Goal: Task Accomplishment & Management: Complete application form

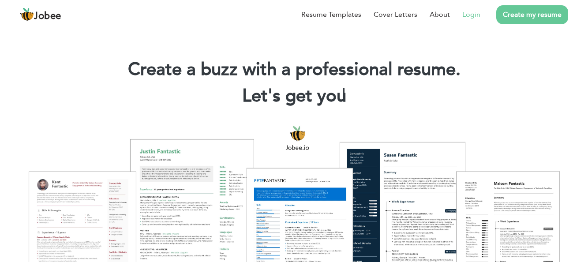
click at [475, 15] on link "Login" at bounding box center [472, 14] width 18 height 11
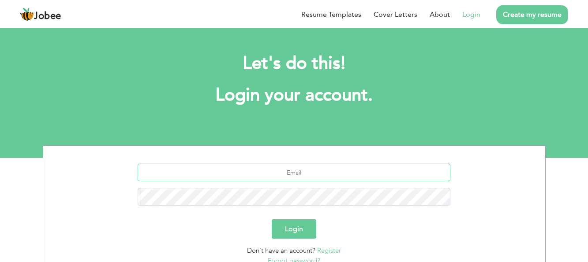
click at [292, 173] on input "text" at bounding box center [294, 173] width 313 height 18
type input "[EMAIL_ADDRESS][DOMAIN_NAME]"
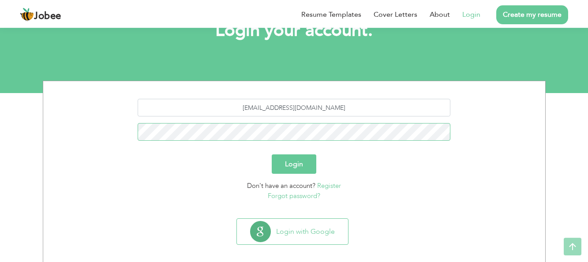
scroll to position [73, 0]
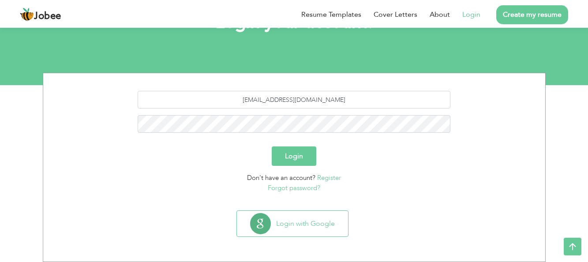
click at [297, 158] on button "Login" at bounding box center [294, 156] width 45 height 19
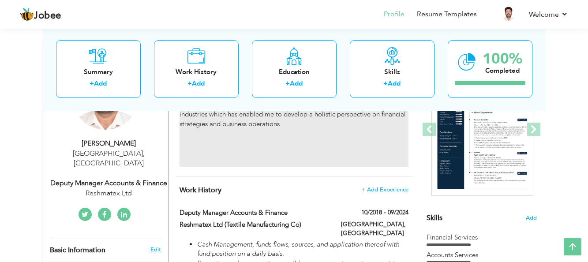
scroll to position [135, 0]
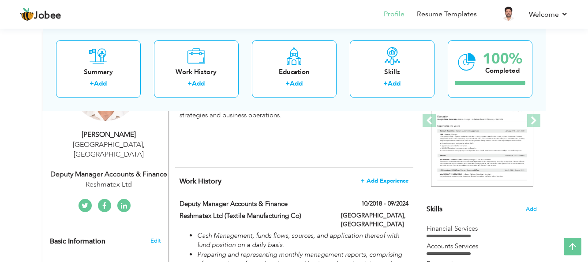
click at [397, 181] on span "+ Add Experience" at bounding box center [385, 181] width 48 height 6
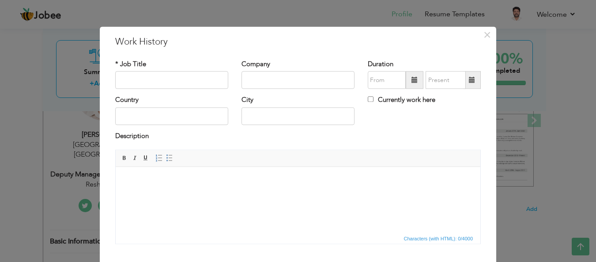
scroll to position [0, 0]
type input "Accounts & Finance Manager"
type input "GSM (Medical Center & Pharmacy)"
click at [412, 81] on span at bounding box center [414, 80] width 6 height 6
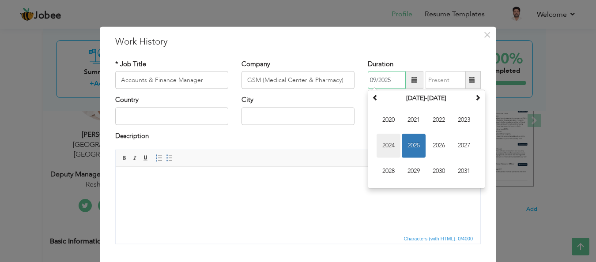
click at [388, 144] on span "2024" at bounding box center [389, 146] width 24 height 24
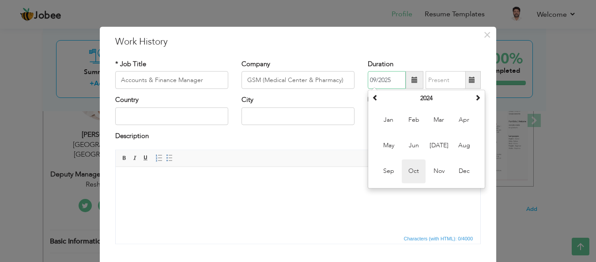
click at [406, 169] on span "Oct" at bounding box center [414, 172] width 24 height 24
type input "10/2024"
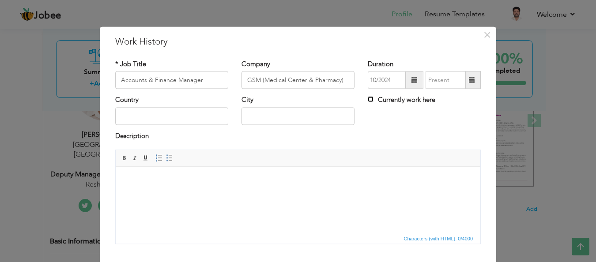
click at [368, 101] on input "Currently work here" at bounding box center [371, 100] width 6 height 6
checkbox input "true"
click at [171, 117] on input "text" at bounding box center [171, 116] width 113 height 18
type input "[GEOGRAPHIC_DATA]"
click at [261, 114] on input "text" at bounding box center [297, 116] width 113 height 18
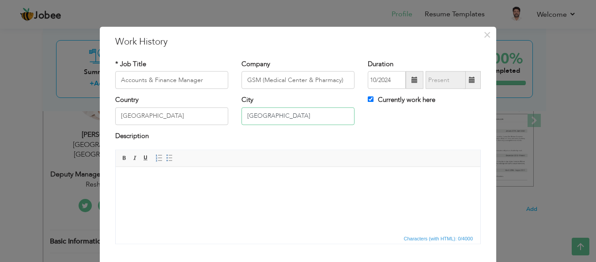
type input "[GEOGRAPHIC_DATA]"
click at [148, 178] on body at bounding box center [297, 180] width 347 height 9
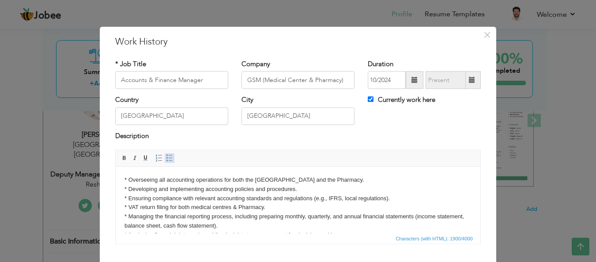
click at [166, 159] on span at bounding box center [169, 158] width 7 height 7
click at [166, 160] on span at bounding box center [169, 158] width 7 height 7
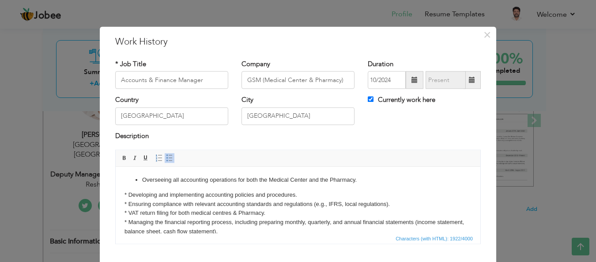
click at [166, 159] on span at bounding box center [169, 158] width 7 height 7
click at [308, 181] on li "Overseeing all accounting operations for both the Medical Center and the Pharma…" at bounding box center [298, 180] width 312 height 9
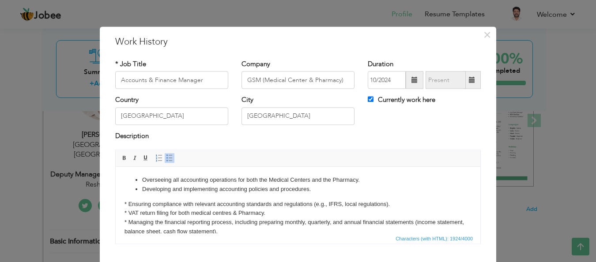
click at [166, 159] on span at bounding box center [169, 158] width 7 height 7
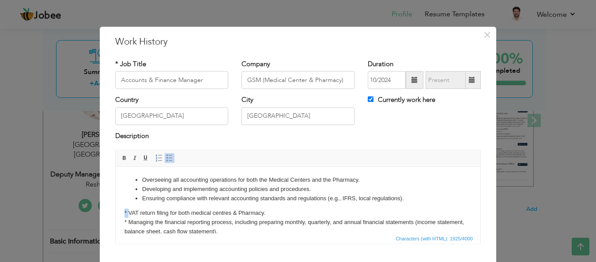
drag, startPoint x: 128, startPoint y: 212, endPoint x: 115, endPoint y: 212, distance: 13.7
click at [116, 212] on html "Overseeing all accounting operations for both the Medical Centers and the Pharm…" at bounding box center [298, 200] width 365 height 66
click at [166, 158] on span at bounding box center [169, 158] width 7 height 7
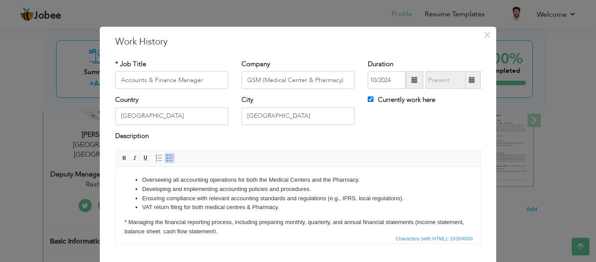
drag, startPoint x: 130, startPoint y: 219, endPoint x: 113, endPoint y: 223, distance: 17.6
click at [116, 223] on html "Overseeing all accounting operations for both the Medical Centers and the Pharm…" at bounding box center [298, 200] width 365 height 66
click at [166, 158] on span at bounding box center [169, 158] width 7 height 7
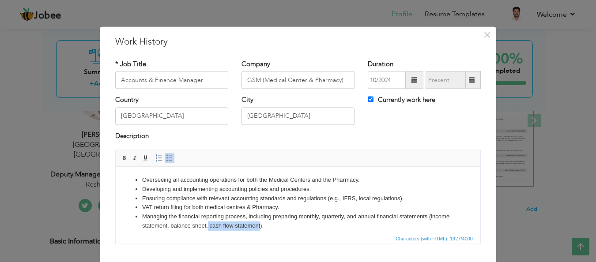
drag, startPoint x: 283, startPoint y: 225, endPoint x: 230, endPoint y: 226, distance: 52.5
click at [230, 226] on li "Managing the financial reporting process, including preparing monthly, quarterl…" at bounding box center [298, 221] width 312 height 19
click at [194, 226] on li "Managing the financial reporting process, including preparing monthly, quarterl…" at bounding box center [298, 221] width 312 height 19
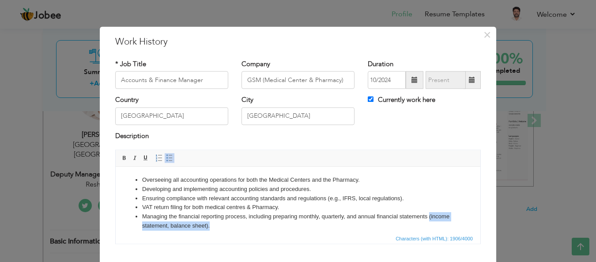
drag, startPoint x: 232, startPoint y: 226, endPoint x: 135, endPoint y: 228, distance: 97.6
click at [135, 228] on ul "Overseeing all accounting operations for both the Medical Centers and the Pharm…" at bounding box center [297, 203] width 347 height 55
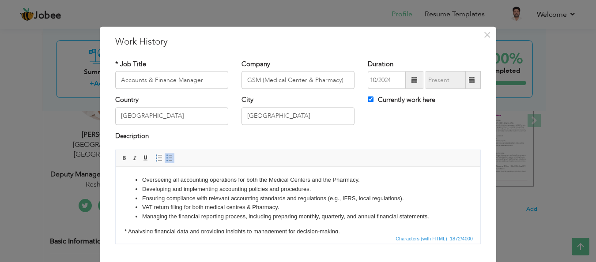
scroll to position [45, 0]
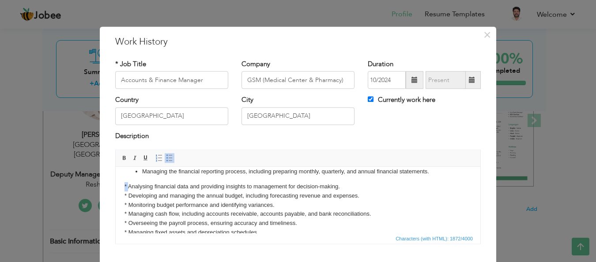
drag, startPoint x: 129, startPoint y: 186, endPoint x: 98, endPoint y: 186, distance: 31.3
click at [116, 186] on html "Overseeing all accounting operations for both the Medical Centers and the Pharm…" at bounding box center [298, 155] width 365 height 66
click at [166, 158] on span at bounding box center [169, 158] width 7 height 7
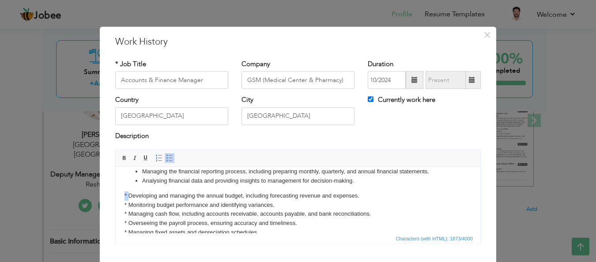
drag, startPoint x: 128, startPoint y: 196, endPoint x: 116, endPoint y: 195, distance: 12.8
click at [116, 188] on html "Overseeing all accounting operations for both the Medical Centers and the Pharm…" at bounding box center [298, 155] width 365 height 66
click at [166, 158] on span at bounding box center [169, 158] width 7 height 7
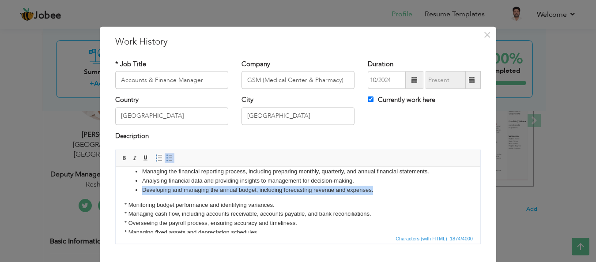
drag, startPoint x: 376, startPoint y: 192, endPoint x: 98, endPoint y: 192, distance: 277.2
click at [116, 188] on html "Overseeing all accounting operations for both the Medical Centers and the Pharm…" at bounding box center [298, 155] width 365 height 66
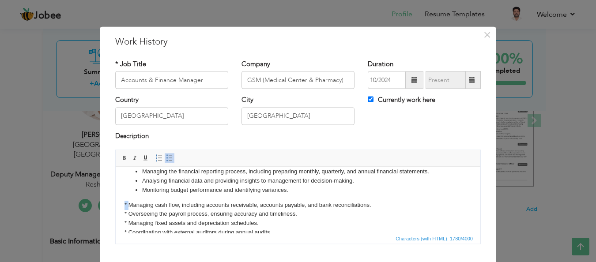
drag, startPoint x: 128, startPoint y: 206, endPoint x: 107, endPoint y: 206, distance: 21.6
click at [116, 188] on html "Overseeing all accounting operations for both the Medical Centers and the Pharm…" at bounding box center [298, 155] width 365 height 66
click at [166, 157] on span at bounding box center [169, 158] width 7 height 7
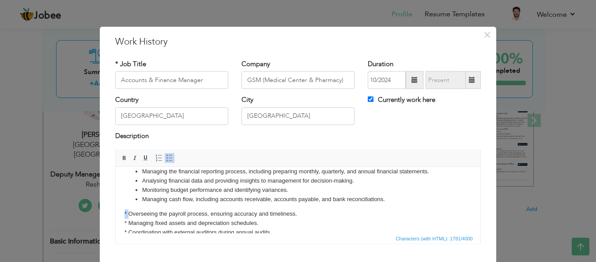
drag, startPoint x: 128, startPoint y: 213, endPoint x: 111, endPoint y: 213, distance: 17.2
click at [116, 188] on html "Overseeing all accounting operations for both the Medical Centers and the Pharm…" at bounding box center [298, 155] width 365 height 66
click at [166, 159] on span at bounding box center [169, 158] width 7 height 7
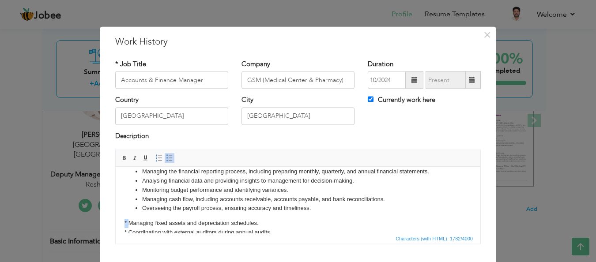
drag, startPoint x: 128, startPoint y: 221, endPoint x: 112, endPoint y: 221, distance: 16.3
click at [116, 188] on html "Overseeing all accounting operations for both the Medical Centers and the Pharm…" at bounding box center [298, 155] width 365 height 66
click at [166, 158] on span at bounding box center [169, 158] width 7 height 7
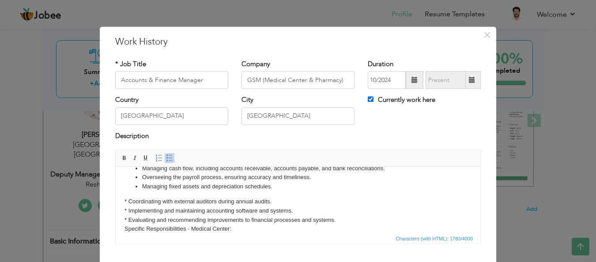
scroll to position [90, 0]
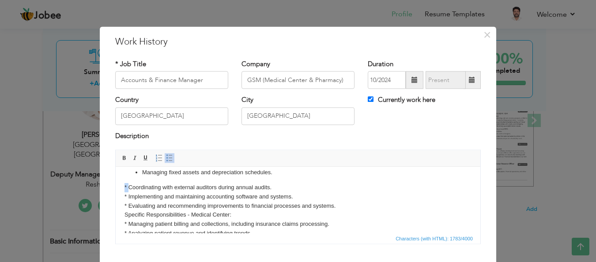
drag, startPoint x: 130, startPoint y: 187, endPoint x: 87, endPoint y: 191, distance: 43.9
click at [116, 143] on html "Overseeing all accounting operations for both the Medical Centers and the Pharm…" at bounding box center [298, 110] width 365 height 66
drag, startPoint x: 273, startPoint y: 187, endPoint x: 102, endPoint y: 190, distance: 171.3
click at [116, 143] on html "Overseeing all accounting operations for both the Medical Centers and the Pharm…" at bounding box center [298, 110] width 365 height 66
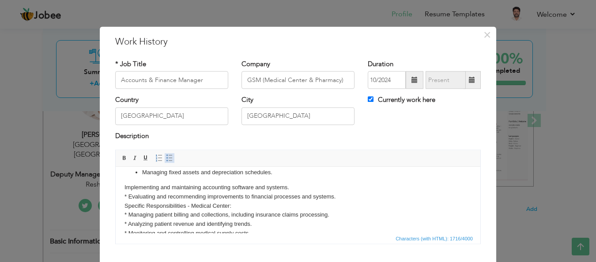
click at [166, 159] on span at bounding box center [169, 158] width 7 height 7
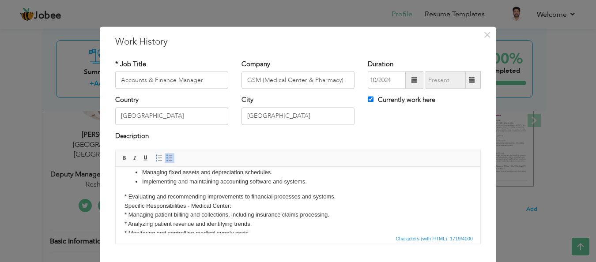
click at [177, 183] on li "Implementing and maintaining accounting software and systems." at bounding box center [298, 181] width 312 height 9
click at [217, 183] on li "Implemented and maintaining accounting software and systems." at bounding box center [298, 181] width 312 height 9
click at [303, 181] on li "Implemented and maintained accounting software and systems." at bounding box center [298, 181] width 312 height 9
click at [218, 183] on li "Implemented and maintained accounting software and systems as approved by FTA." at bounding box center [298, 181] width 312 height 9
drag, startPoint x: 329, startPoint y: 182, endPoint x: 384, endPoint y: 181, distance: 54.7
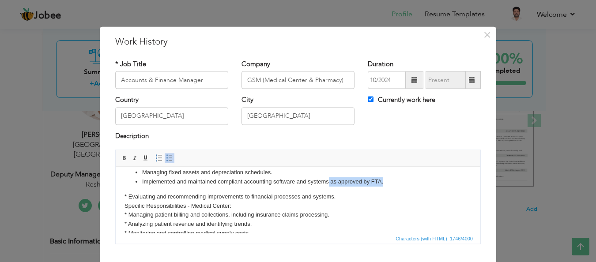
click at [384, 181] on li "Implemented and maintained compliant accounting software and systems as approve…" at bounding box center [298, 181] width 312 height 9
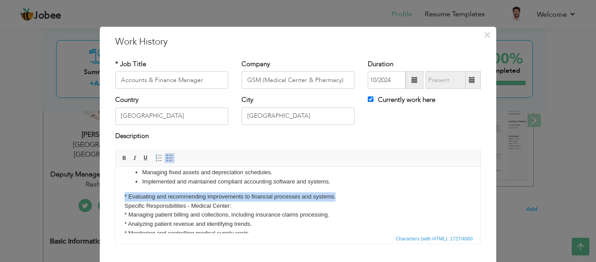
drag, startPoint x: 334, startPoint y: 198, endPoint x: 116, endPoint y: 198, distance: 218.1
click at [116, 143] on html "Overseeing all accounting operations for both the Medical Centers and the Pharm…" at bounding box center [298, 110] width 365 height 66
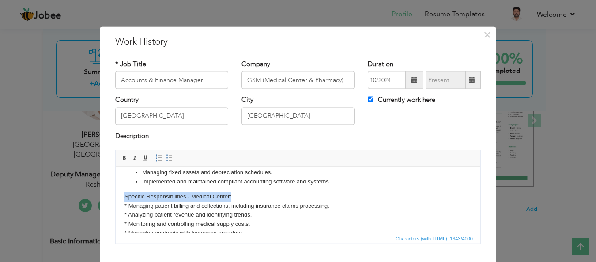
drag, startPoint x: 235, startPoint y: 196, endPoint x: 109, endPoint y: 200, distance: 125.9
click at [116, 143] on html "Overseeing all accounting operations for both the Medical Centers and the Pharm…" at bounding box center [298, 110] width 365 height 66
click at [121, 159] on span at bounding box center [124, 158] width 7 height 7
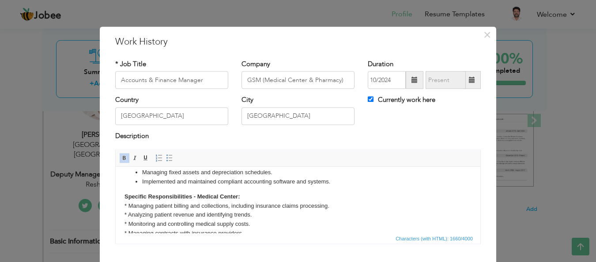
click at [129, 206] on body "Overseeing all accounting operations for both the Medical Centers and the Pharm…" at bounding box center [297, 188] width 347 height 204
drag, startPoint x: 129, startPoint y: 206, endPoint x: 118, endPoint y: 202, distance: 11.7
click at [118, 143] on html "Overseeing all accounting operations for both the Medical Centers and the Pharm…" at bounding box center [298, 110] width 365 height 66
click at [167, 158] on span at bounding box center [169, 158] width 7 height 7
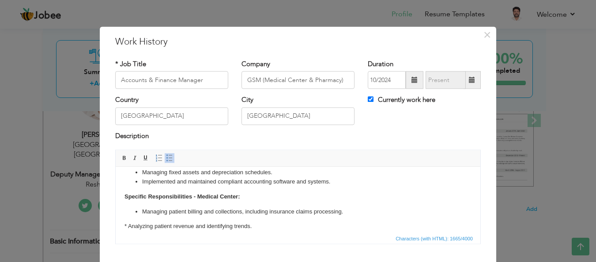
click at [342, 213] on li "Managing patient billing and collections, including insurance claims processing." at bounding box center [298, 211] width 312 height 9
click at [402, 211] on li "Managing patient billing and collections, including insurance claims processing…" at bounding box center [298, 211] width 312 height 9
click at [129, 227] on body "Overseeing all accounting operations for both the Medical Centers and the Pharm…" at bounding box center [297, 194] width 347 height 216
drag, startPoint x: 129, startPoint y: 227, endPoint x: 115, endPoint y: 228, distance: 14.2
click at [116, 143] on html "Overseeing all accounting operations for both the Medical Centers and the Pharm…" at bounding box center [298, 110] width 365 height 66
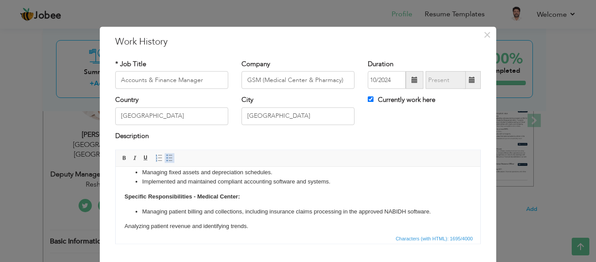
click at [166, 158] on span at bounding box center [169, 158] width 7 height 7
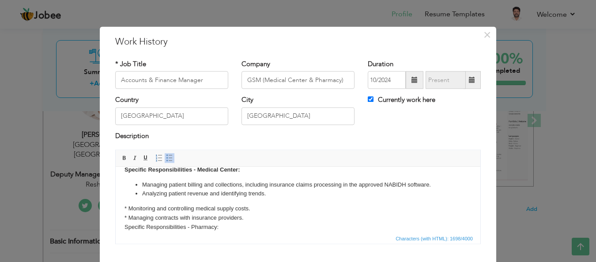
scroll to position [135, 0]
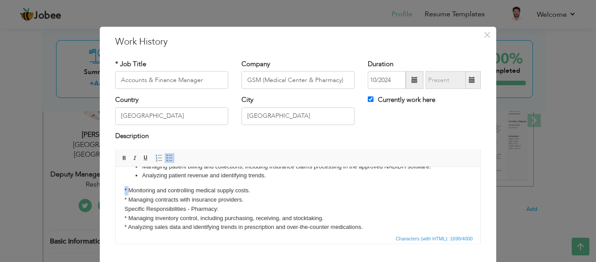
drag, startPoint x: 128, startPoint y: 188, endPoint x: 110, endPoint y: 188, distance: 18.1
click at [116, 98] on html "Overseeing all accounting operations for both the Medical Centers and the Pharm…" at bounding box center [298, 65] width 365 height 66
click at [166, 157] on span at bounding box center [169, 158] width 7 height 7
drag, startPoint x: 130, startPoint y: 199, endPoint x: 110, endPoint y: 198, distance: 19.9
click at [116, 98] on html "Overseeing all accounting operations for both the Medical Centers and the Pharm…" at bounding box center [298, 65] width 365 height 66
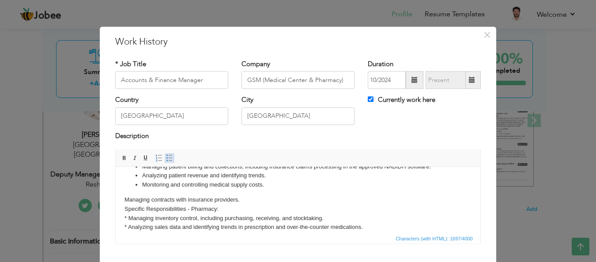
click at [166, 158] on span at bounding box center [169, 158] width 7 height 7
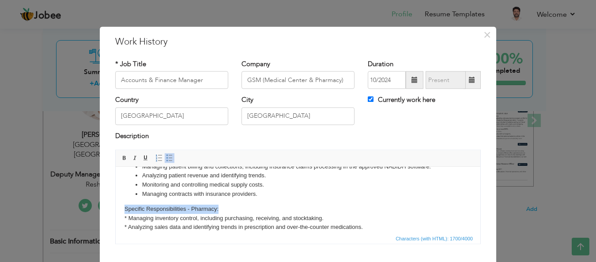
drag, startPoint x: 224, startPoint y: 211, endPoint x: 119, endPoint y: 202, distance: 105.0
click at [116, 98] on html "Overseeing all accounting operations for both the Medical Centers and the Pharm…" at bounding box center [298, 65] width 365 height 66
click at [121, 158] on span at bounding box center [124, 158] width 7 height 7
click at [130, 217] on body "Overseeing all accounting operations for both the Medical Centers and the Pharm…" at bounding box center [297, 149] width 347 height 216
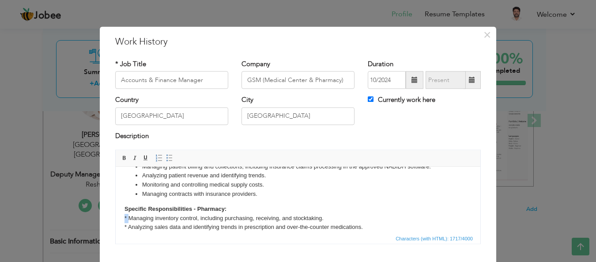
drag, startPoint x: 129, startPoint y: 218, endPoint x: 117, endPoint y: 219, distance: 12.4
click at [117, 98] on html "Overseeing all accounting operations for both the Medical Centers and the Pharm…" at bounding box center [298, 65] width 365 height 66
click at [166, 158] on span at bounding box center [169, 158] width 7 height 7
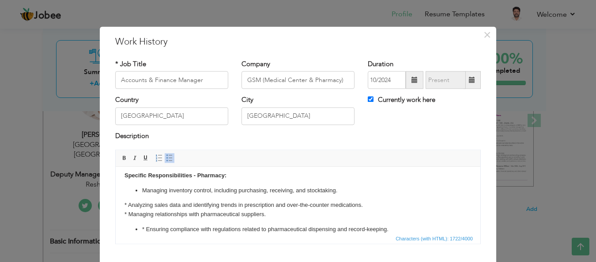
scroll to position [170, 0]
click at [129, 204] on body "Overseeing all accounting operations for both the Medical Centers and the Pharm…" at bounding box center [297, 119] width 347 height 227
drag, startPoint x: 129, startPoint y: 204, endPoint x: 115, endPoint y: 205, distance: 13.7
click at [116, 63] on html "Overseeing all accounting operations for both the Medical Centers and the Pharm…" at bounding box center [298, 30] width 365 height 66
click at [166, 158] on span at bounding box center [169, 158] width 7 height 7
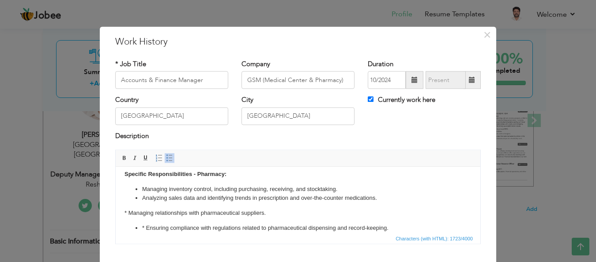
click at [128, 212] on body "Overseeing all accounting operations for both the Medical Centers and the Pharm…" at bounding box center [297, 119] width 347 height 227
drag, startPoint x: 128, startPoint y: 212, endPoint x: 116, endPoint y: 213, distance: 12.8
click at [116, 63] on html "Overseeing all accounting operations for both the Medical Centers and the Pharm…" at bounding box center [298, 30] width 365 height 66
click at [166, 158] on span at bounding box center [169, 158] width 7 height 7
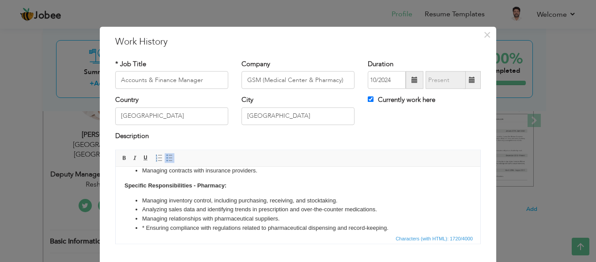
scroll to position [158, 0]
click at [146, 227] on li "* Ensuring compliance with regulations related to pharmaceutical dispensing and…" at bounding box center [298, 228] width 312 height 9
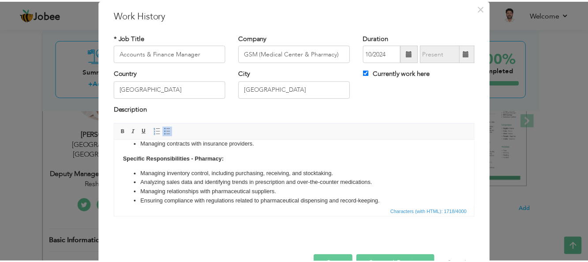
scroll to position [54, 0]
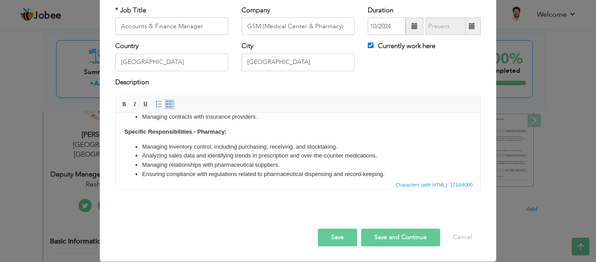
click at [331, 237] on button "Save" at bounding box center [337, 238] width 39 height 18
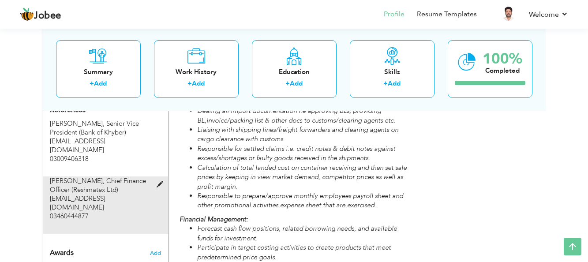
scroll to position [675, 0]
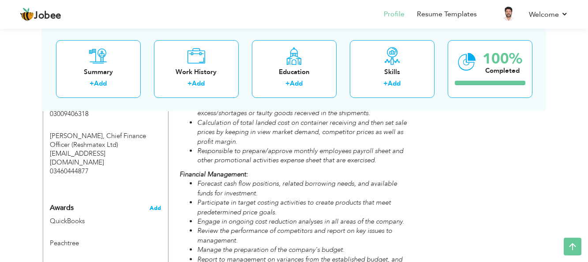
click at [154, 204] on span "Add" at bounding box center [155, 208] width 11 height 8
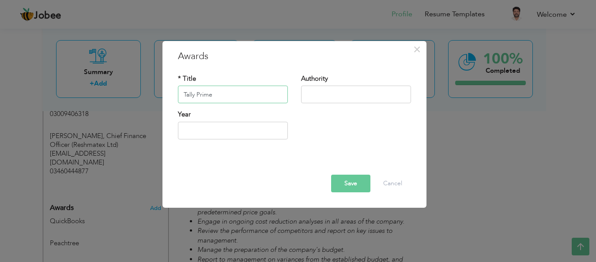
type input "Tally Prime"
click at [348, 184] on button "Save" at bounding box center [350, 184] width 39 height 18
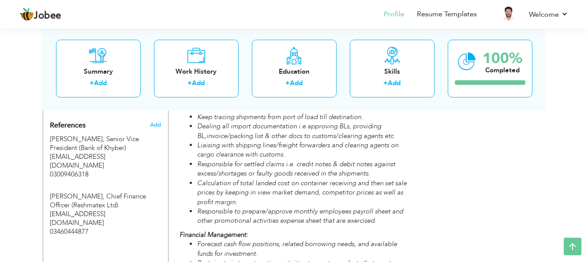
scroll to position [630, 0]
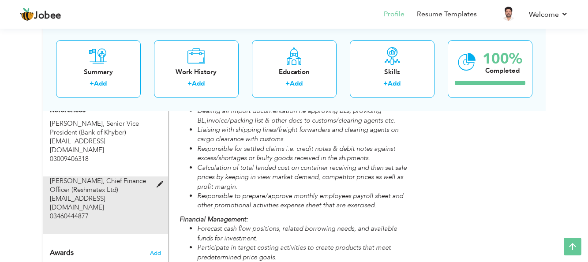
click at [159, 181] on span at bounding box center [162, 184] width 11 height 7
type input "Ali Zeeshan"
type input "Chief Finance Officer (Reshmatex Ltd)"
type input "ali.zeshan@reshmatexltd.com"
type input "03460444877"
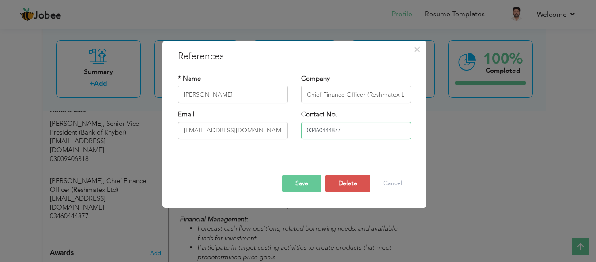
drag, startPoint x: 350, startPoint y: 130, endPoint x: 297, endPoint y: 131, distance: 53.4
click at [301, 131] on input "03460444877" at bounding box center [356, 131] width 110 height 18
drag, startPoint x: 268, startPoint y: 132, endPoint x: 180, endPoint y: 132, distance: 88.3
click at [180, 132] on input "ali.zeshan@reshmatexltd.com" at bounding box center [233, 131] width 110 height 18
drag, startPoint x: 304, startPoint y: 94, endPoint x: 354, endPoint y: 98, distance: 49.6
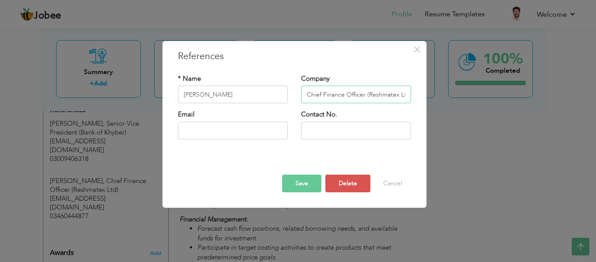
click at [354, 98] on input "Chief Finance Officer (Reshmatex Ltd)" at bounding box center [356, 95] width 110 height 18
click at [347, 183] on button "Delete" at bounding box center [347, 184] width 45 height 18
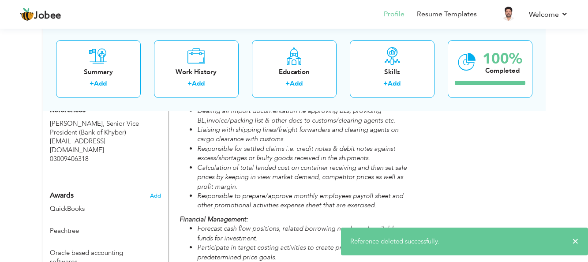
scroll to position [585, 0]
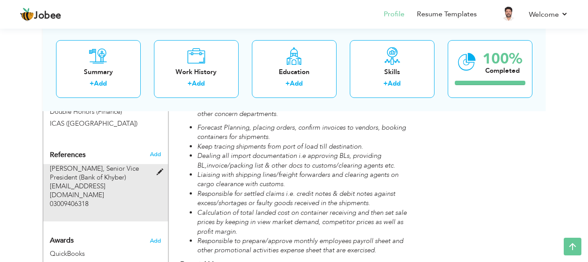
click at [159, 170] on span at bounding box center [162, 172] width 11 height 7
type input "Anjum Khurshid"
type input "Senior Vice President (Bank of Khyber)"
type input "anjum.khurshid@bok.com.pk"
type input "03009406318"
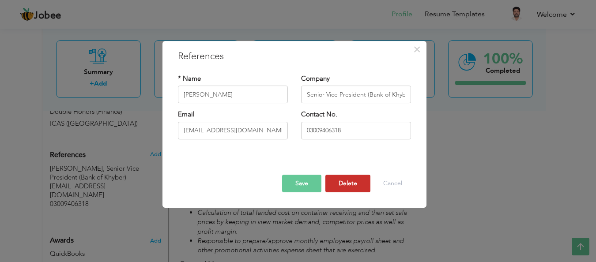
click at [340, 184] on button "Delete" at bounding box center [347, 184] width 45 height 18
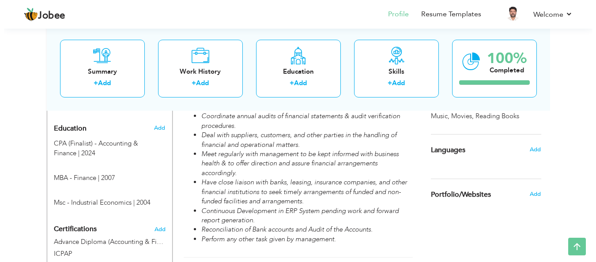
scroll to position [360, 0]
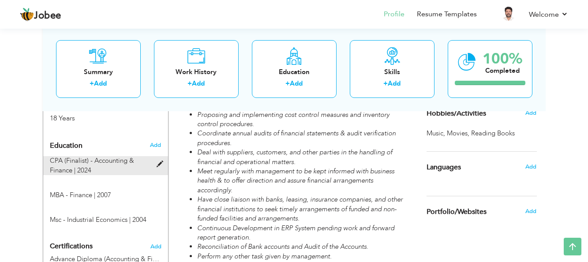
click at [158, 164] on span at bounding box center [162, 164] width 11 height 7
type input "CPA (Finalist) - Accounting & Finance"
type input "2024"
radio input "true"
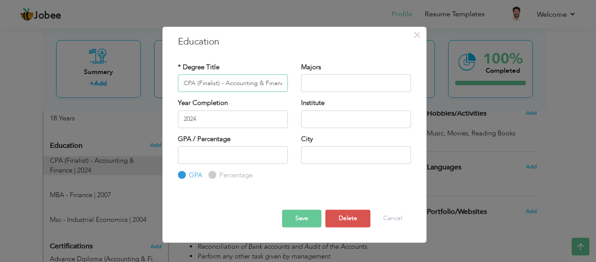
scroll to position [0, 3]
drag, startPoint x: 216, startPoint y: 83, endPoint x: 192, endPoint y: 84, distance: 24.3
click at [192, 84] on input "CPA (Finalist) - Accounting & Finance" at bounding box center [233, 84] width 110 height 18
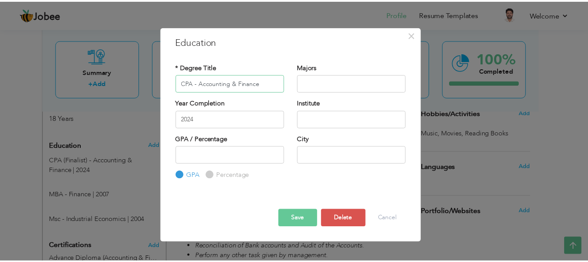
scroll to position [0, 0]
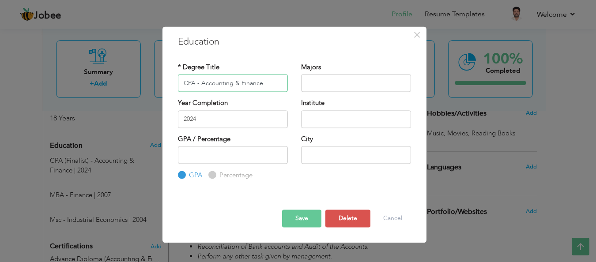
type input "CPA - Accounting & Finance"
click at [230, 117] on input "2024" at bounding box center [233, 119] width 110 height 18
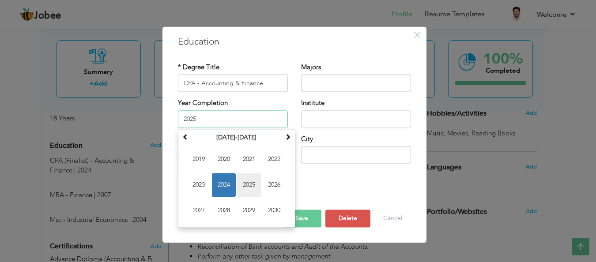
click at [247, 187] on span "2025" at bounding box center [249, 185] width 24 height 24
type input "2025"
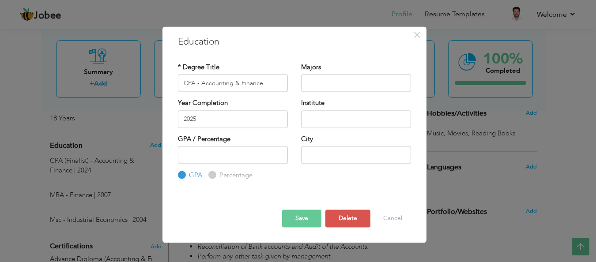
click at [297, 219] on button "Save" at bounding box center [301, 219] width 39 height 18
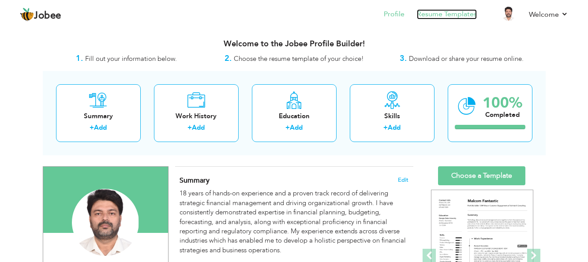
click at [457, 16] on link "Resume Templates" at bounding box center [447, 14] width 60 height 10
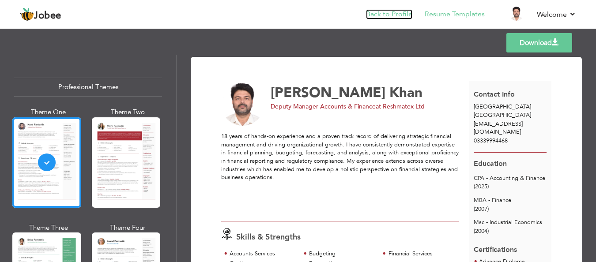
click at [395, 14] on link "Back to Profile" at bounding box center [389, 14] width 46 height 10
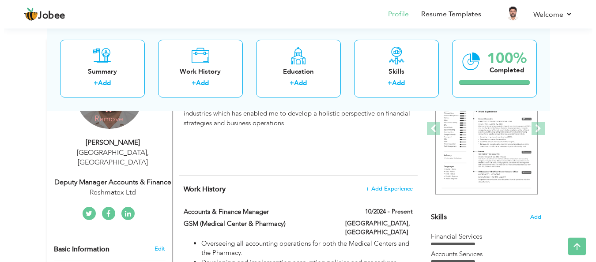
scroll to position [135, 0]
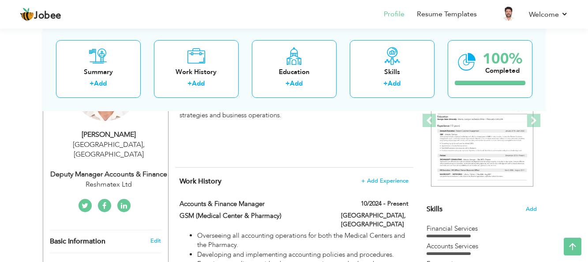
click at [133, 139] on div "[PERSON_NAME]" at bounding box center [109, 135] width 118 height 10
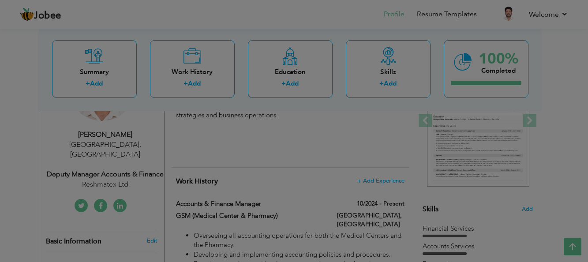
type input "Farhan Tajdar"
type input "Khan"
type input "03339994468"
select select "number:166"
type input "Lahore"
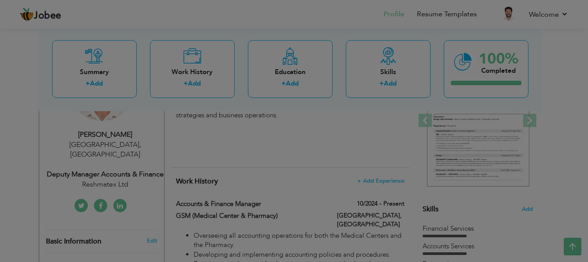
select select "number:20"
type input "Reshmatex Ltd"
type input "Deputy Manager Accounts & Finance"
type input "https://www.linkedin.com/in/farhan-khan-b01355a8/"
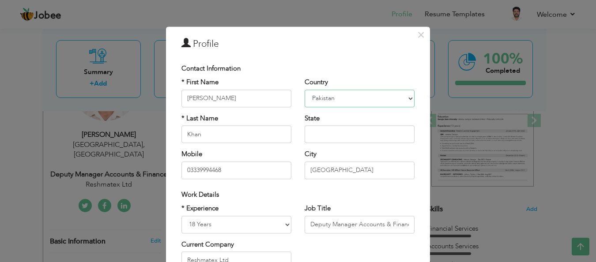
select select "number:228"
click option "[GEOGRAPHIC_DATA]" at bounding box center [0, 0] width 0 height 0
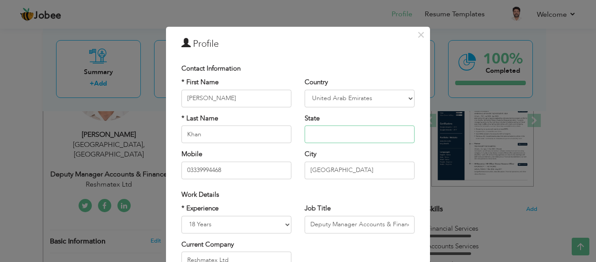
click at [328, 135] on input "text" at bounding box center [360, 135] width 110 height 18
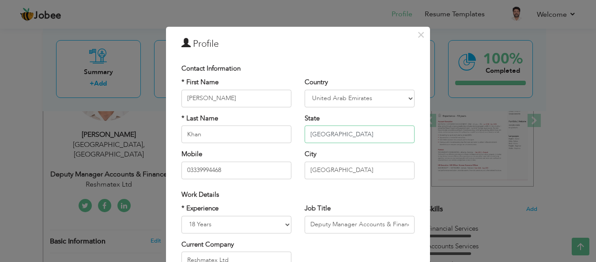
type input "[GEOGRAPHIC_DATA]"
click at [229, 170] on input "03339994468" at bounding box center [236, 171] width 110 height 18
type input "0"
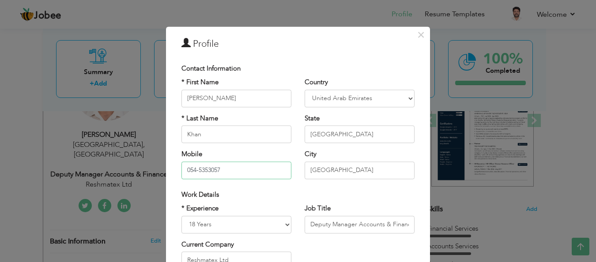
type input "054-5353057"
click at [351, 171] on input "[GEOGRAPHIC_DATA]" at bounding box center [360, 171] width 110 height 18
type input "L"
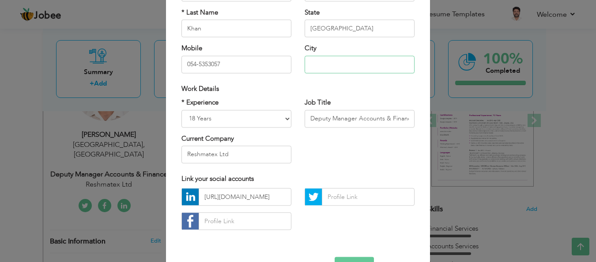
scroll to position [134, 0]
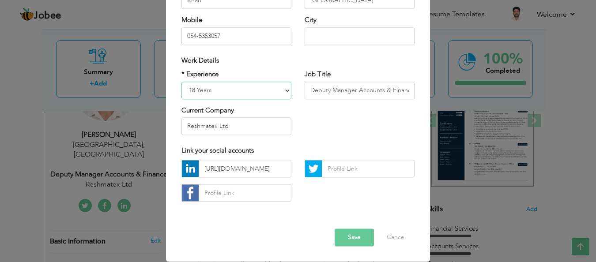
select select "number:21"
click option "19 Years" at bounding box center [0, 0] width 0 height 0
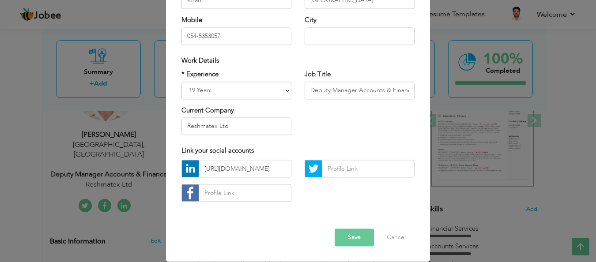
click at [351, 237] on button "Save" at bounding box center [354, 238] width 39 height 18
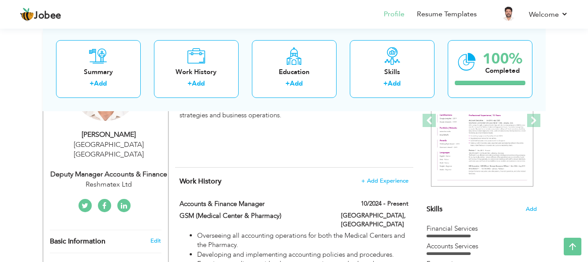
click at [144, 170] on div "Deputy Manager Accounts & Finance" at bounding box center [109, 175] width 118 height 10
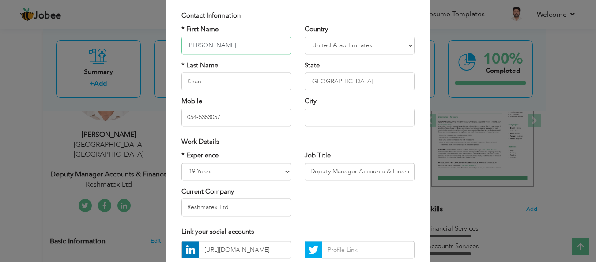
scroll to position [106, 0]
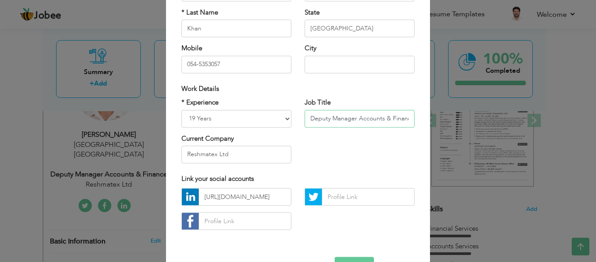
drag, startPoint x: 305, startPoint y: 120, endPoint x: 414, endPoint y: 119, distance: 109.0
click at [414, 119] on div "Job Title Deputy Manager Accounts & Finance" at bounding box center [359, 116] width 123 height 36
type input "Accounts & Finance Manager"
drag, startPoint x: 229, startPoint y: 154, endPoint x: 181, endPoint y: 155, distance: 48.1
click at [181, 155] on input "Reshmatex Ltd" at bounding box center [236, 155] width 110 height 18
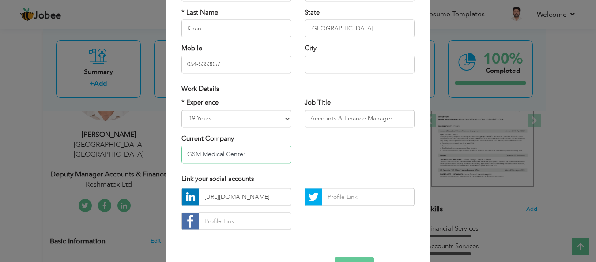
scroll to position [134, 0]
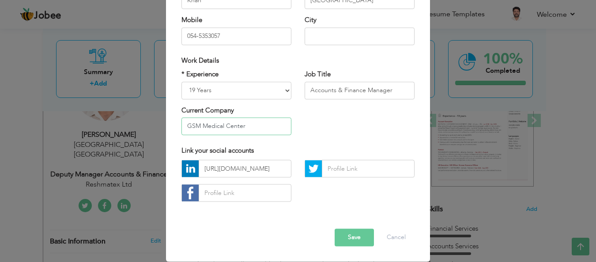
click at [200, 125] on input "GSM Medical Center" at bounding box center [236, 126] width 110 height 18
click at [247, 125] on input "GSM (Medical Center" at bounding box center [236, 126] width 110 height 18
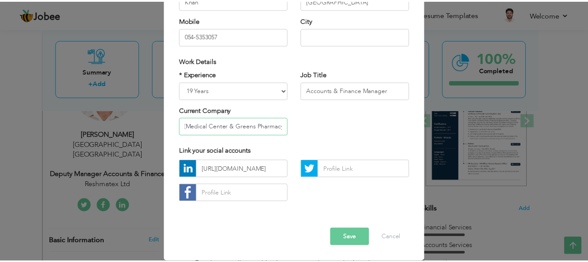
scroll to position [0, 18]
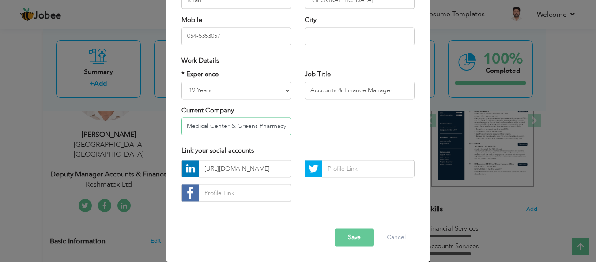
type input "GSM (Medical Center & Greens Pharmacy)"
click at [353, 238] on button "Save" at bounding box center [354, 238] width 39 height 18
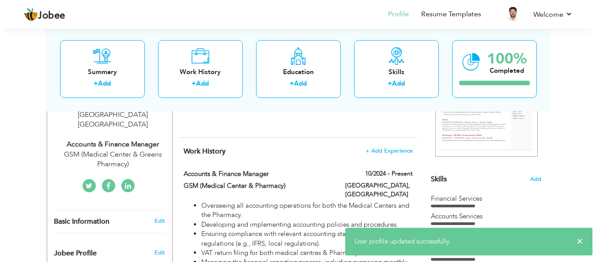
scroll to position [180, 0]
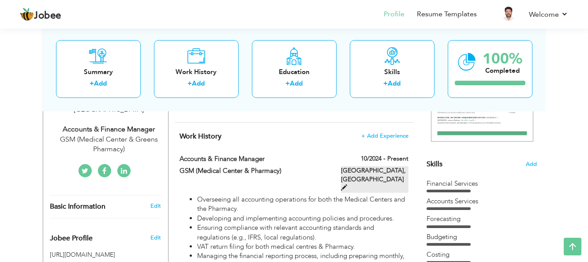
click at [347, 185] on span at bounding box center [344, 188] width 6 height 6
type input "Accounts & Finance Manager"
type input "GSM (Medical Center & Pharmacy)"
type input "10/2024"
type input "[GEOGRAPHIC_DATA]"
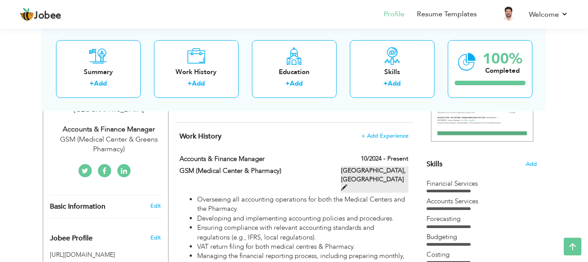
type input "[GEOGRAPHIC_DATA]"
checkbox input "true"
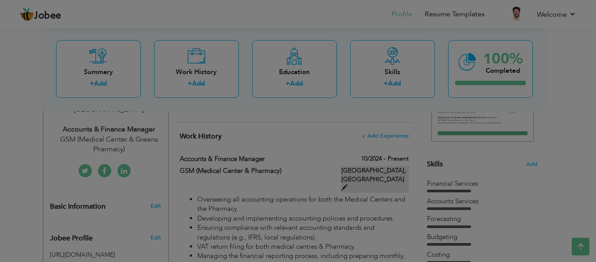
scroll to position [0, 0]
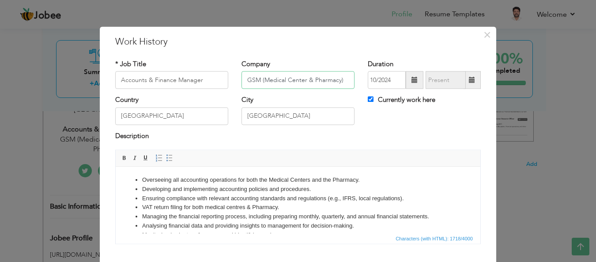
click at [311, 80] on input "GSM (Medical Center & Pharmacy)" at bounding box center [297, 81] width 113 height 18
type input "GSM (Medical Center & Greens Pharmacy)"
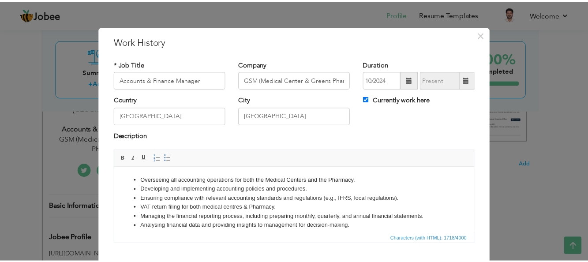
scroll to position [54, 0]
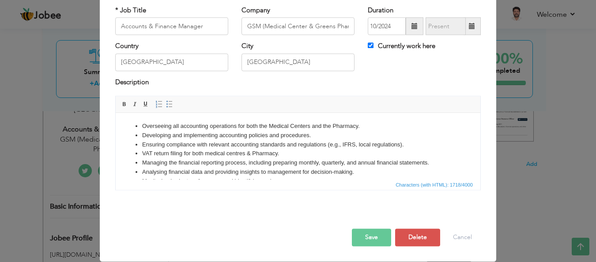
click at [364, 237] on button "Save" at bounding box center [371, 238] width 39 height 18
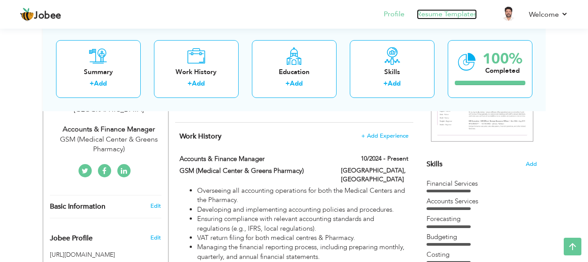
click at [441, 15] on link "Resume Templates" at bounding box center [447, 14] width 60 height 10
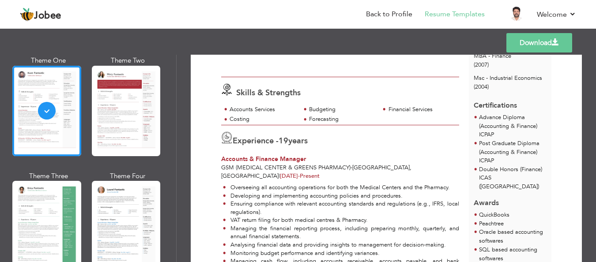
scroll to position [159, 0]
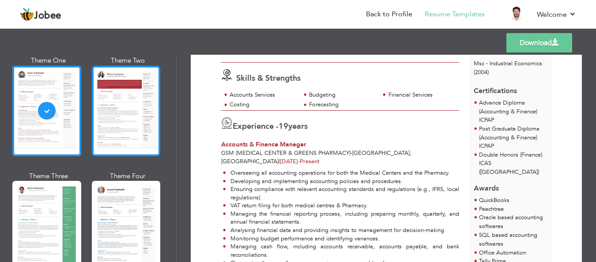
click at [112, 122] on div at bounding box center [126, 111] width 69 height 90
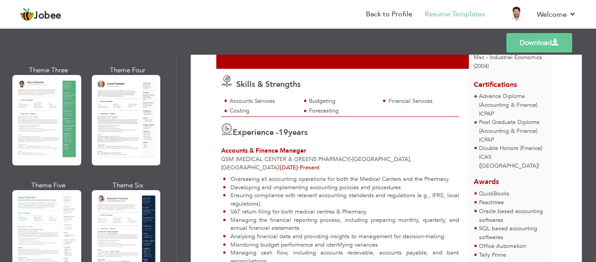
scroll to position [211, 0]
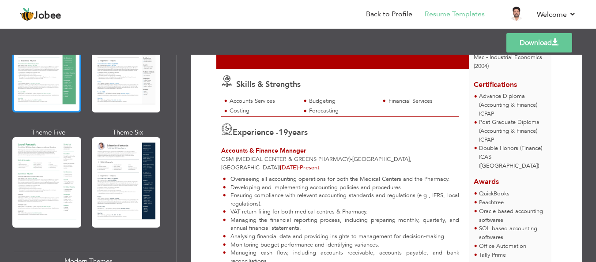
click at [44, 78] on div at bounding box center [46, 67] width 69 height 90
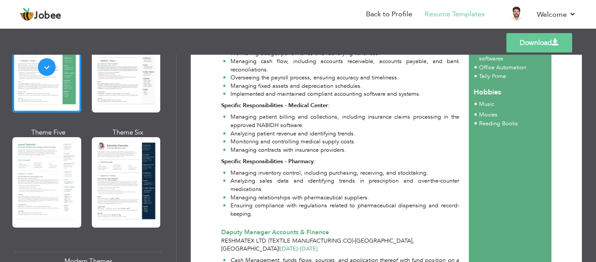
scroll to position [371, 0]
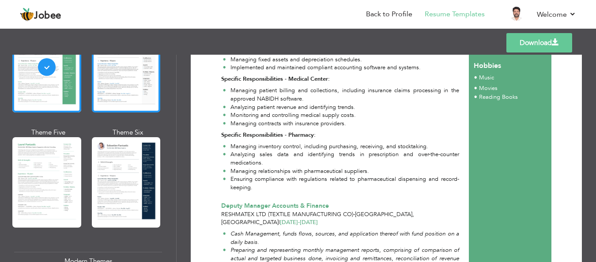
click at [112, 81] on div at bounding box center [126, 67] width 69 height 90
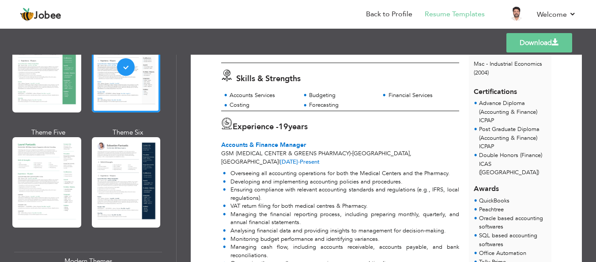
scroll to position [159, 0]
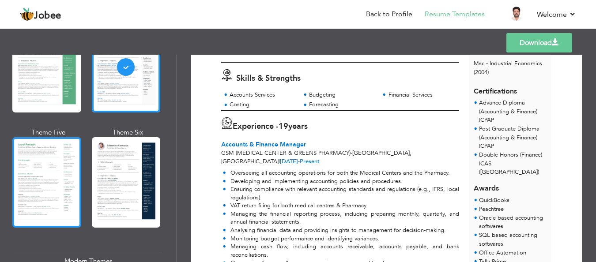
click at [46, 158] on div at bounding box center [46, 182] width 69 height 90
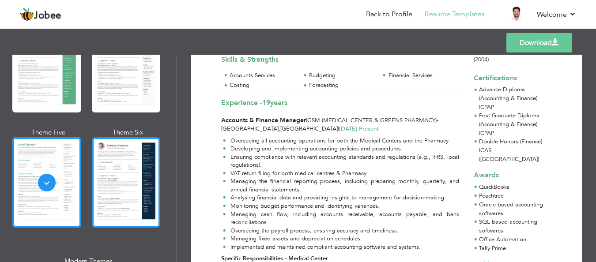
click at [129, 158] on div at bounding box center [126, 182] width 69 height 90
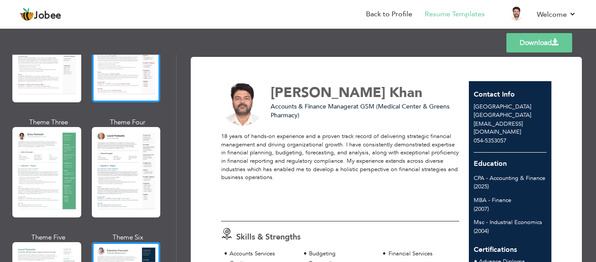
scroll to position [106, 0]
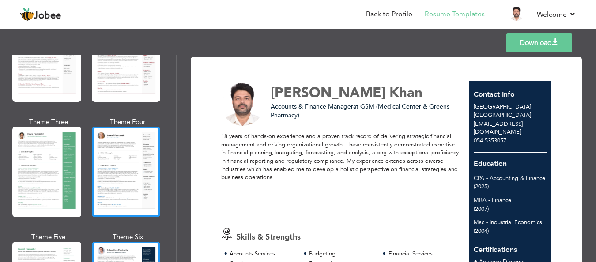
click at [119, 171] on div at bounding box center [126, 172] width 69 height 90
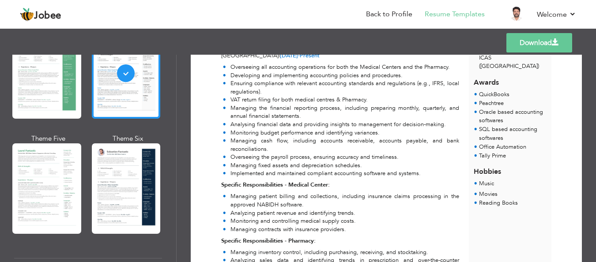
scroll to position [212, 0]
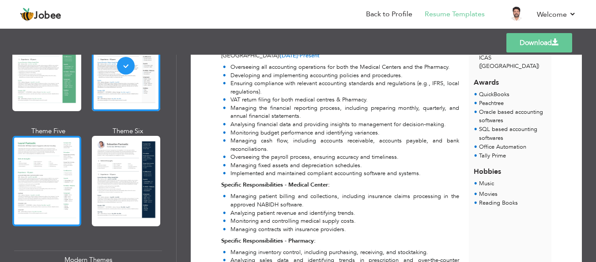
click at [45, 172] on div at bounding box center [46, 181] width 69 height 90
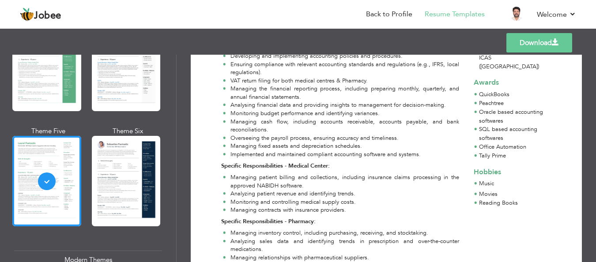
scroll to position [265, 0]
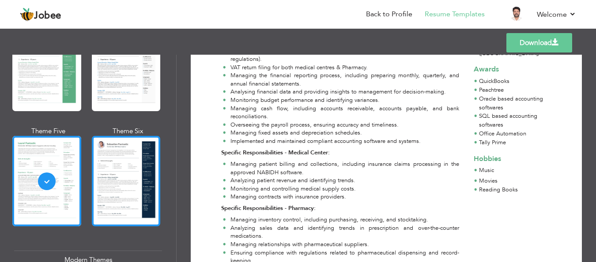
click at [115, 161] on div at bounding box center [126, 181] width 69 height 90
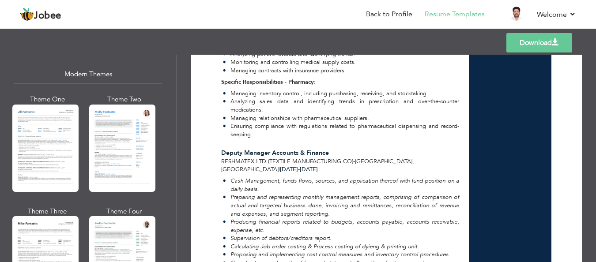
scroll to position [424, 0]
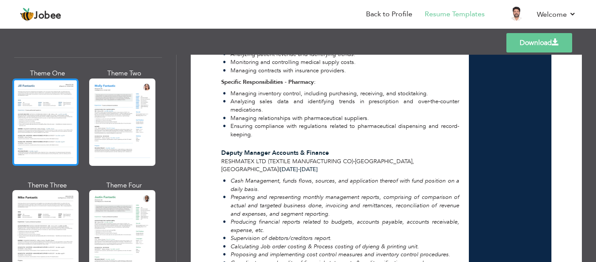
click at [33, 101] on div at bounding box center [45, 122] width 66 height 87
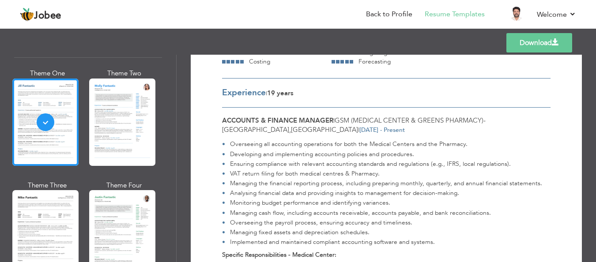
scroll to position [212, 0]
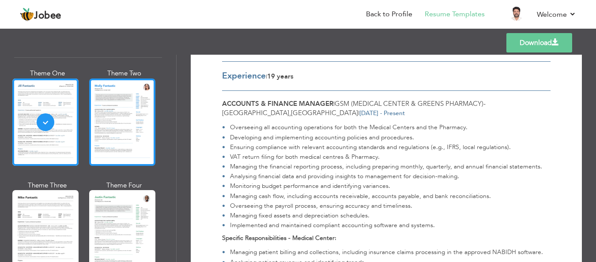
click at [130, 119] on div at bounding box center [122, 122] width 66 height 87
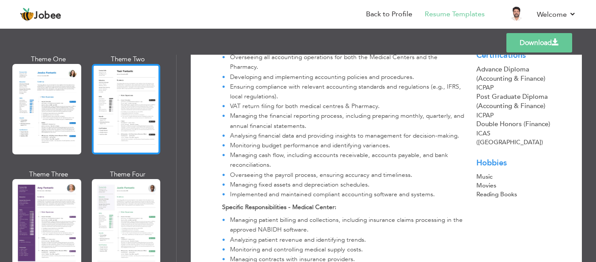
scroll to position [742, 0]
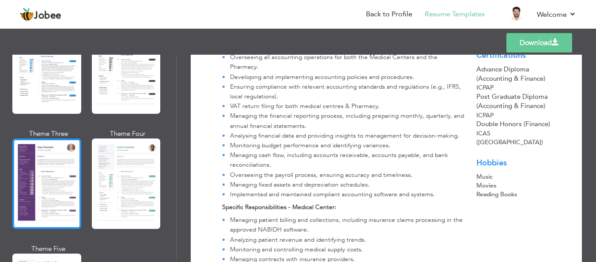
click at [52, 163] on div at bounding box center [46, 184] width 69 height 90
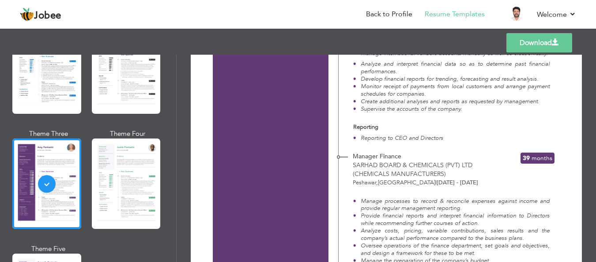
scroll to position [1112, 0]
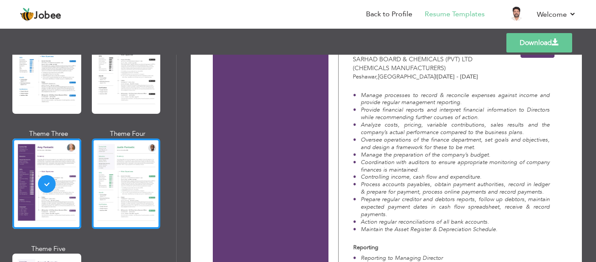
click at [124, 151] on div at bounding box center [126, 184] width 69 height 90
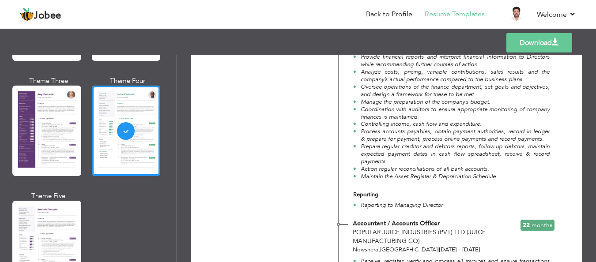
scroll to position [848, 0]
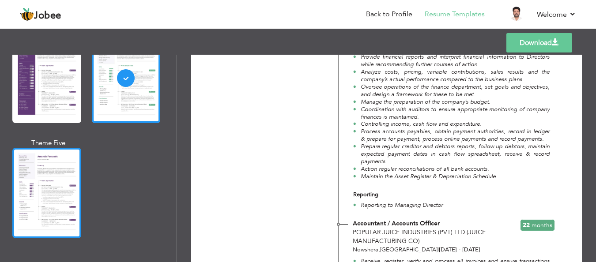
click at [44, 151] on div at bounding box center [46, 193] width 69 height 90
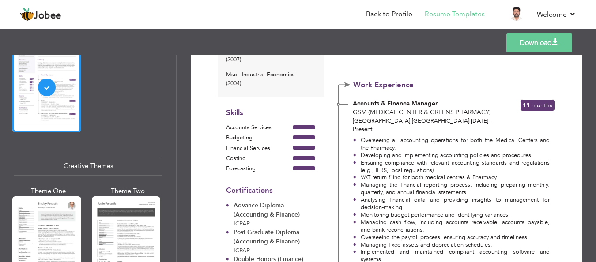
scroll to position [1006, 0]
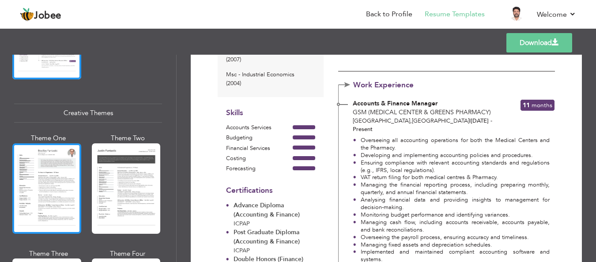
click at [42, 154] on div at bounding box center [46, 188] width 69 height 90
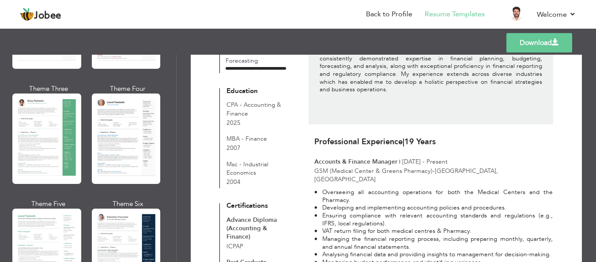
scroll to position [0, 0]
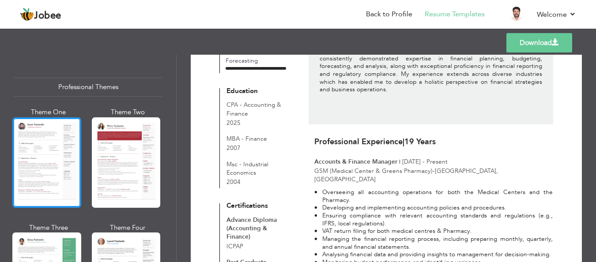
click at [59, 152] on div at bounding box center [46, 162] width 69 height 90
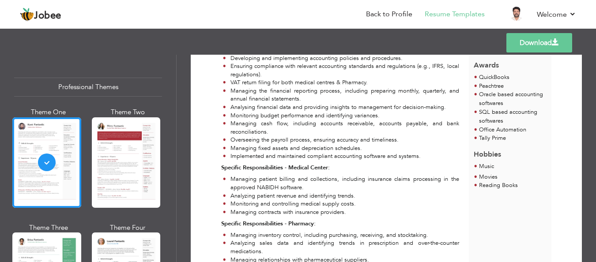
scroll to position [265, 0]
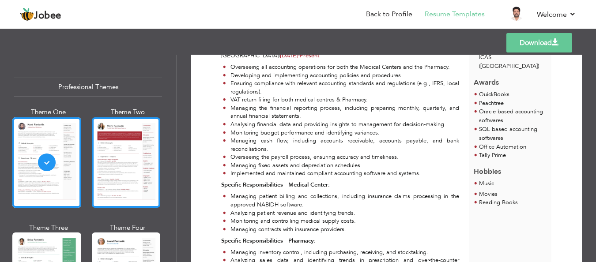
click at [121, 158] on div at bounding box center [126, 162] width 69 height 90
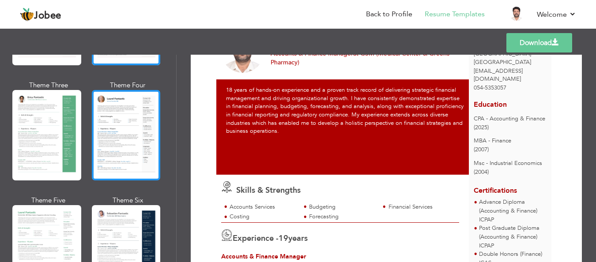
scroll to position [159, 0]
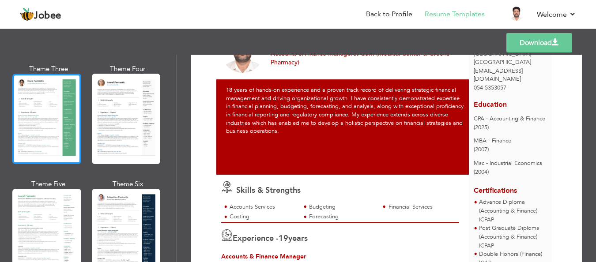
click at [50, 126] on div at bounding box center [46, 119] width 69 height 90
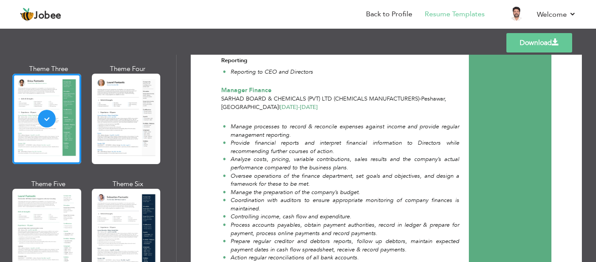
scroll to position [1059, 0]
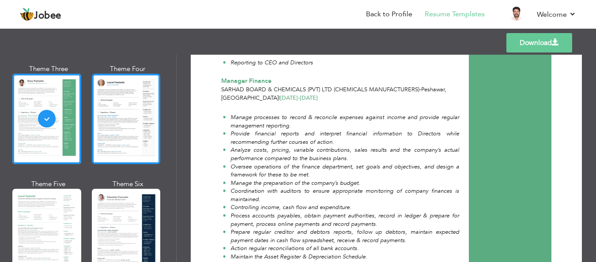
click at [128, 122] on div at bounding box center [126, 119] width 69 height 90
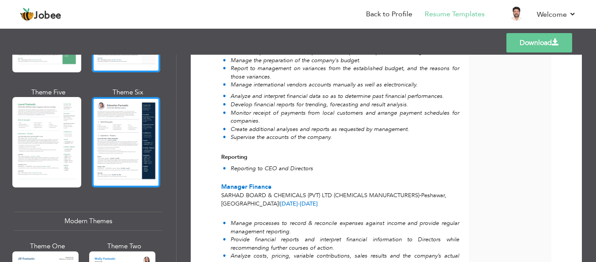
scroll to position [265, 0]
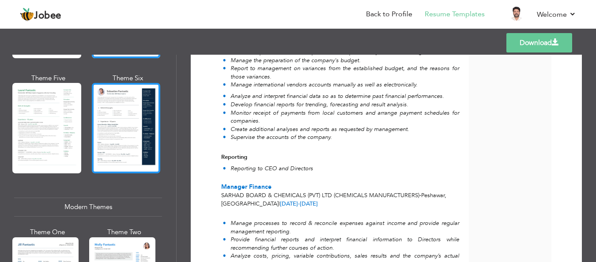
click at [116, 130] on div at bounding box center [126, 128] width 69 height 90
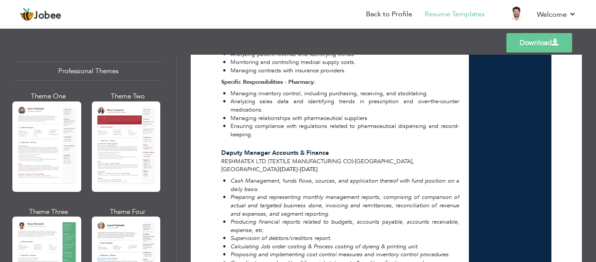
scroll to position [0, 0]
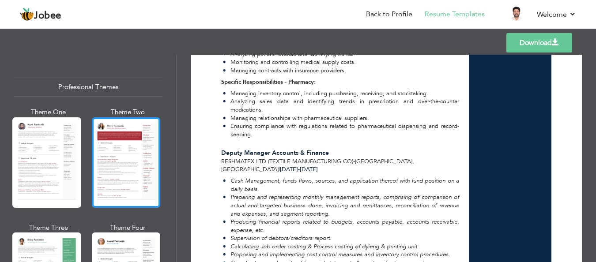
click at [121, 143] on div at bounding box center [126, 162] width 69 height 90
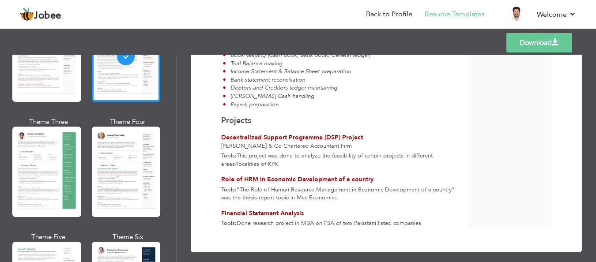
scroll to position [212, 0]
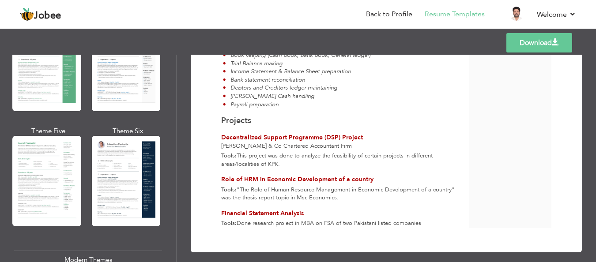
click at [129, 159] on div at bounding box center [126, 181] width 69 height 90
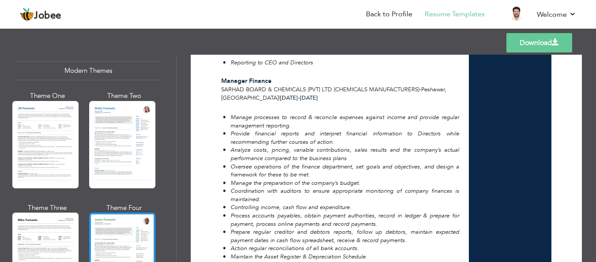
scroll to position [424, 0]
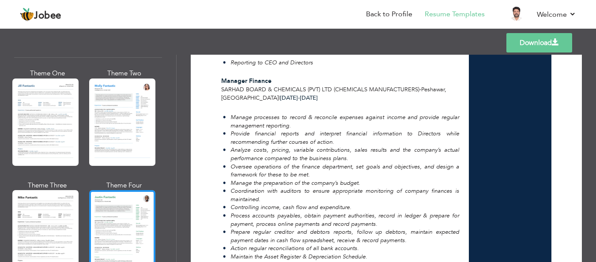
click at [121, 219] on div at bounding box center [122, 233] width 66 height 87
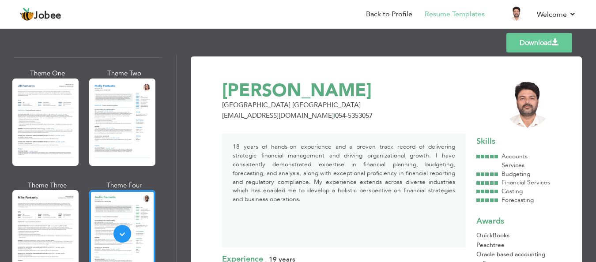
scroll to position [0, 0]
click at [401, 15] on link "Back to Profile" at bounding box center [389, 14] width 46 height 10
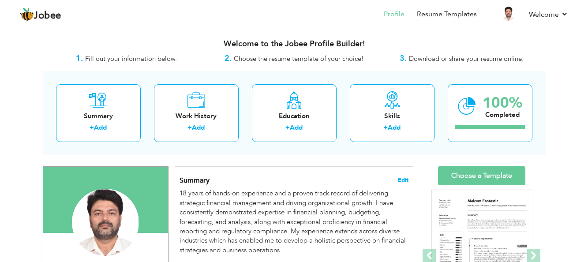
click at [406, 179] on span "Edit" at bounding box center [403, 180] width 11 height 6
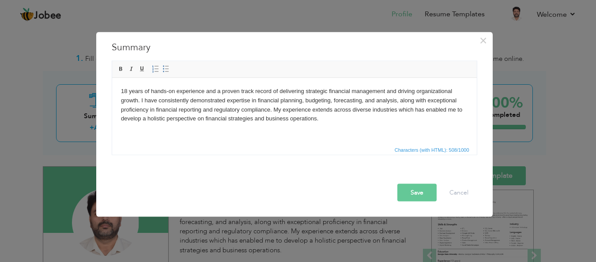
click at [127, 92] on body "18 years of hands-on experience and a proven track record of delivering strateg…" at bounding box center [294, 123] width 347 height 73
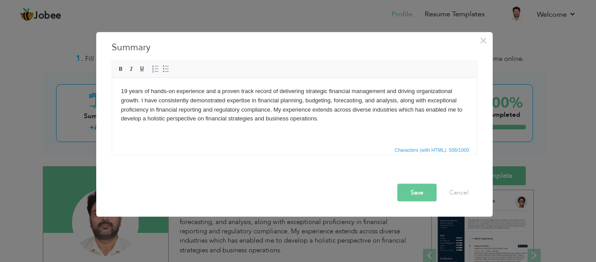
click at [417, 192] on button "Save" at bounding box center [416, 193] width 39 height 18
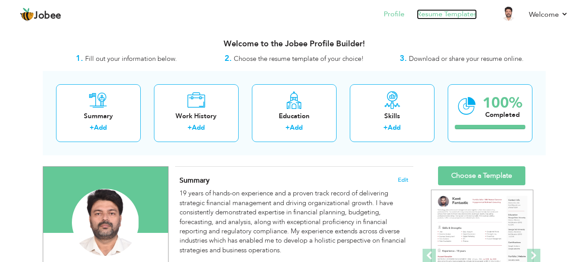
click at [463, 14] on link "Resume Templates" at bounding box center [447, 14] width 60 height 10
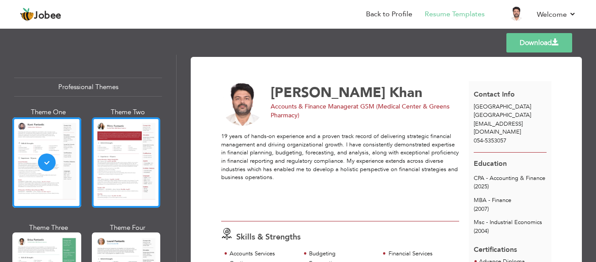
click at [115, 154] on div at bounding box center [126, 162] width 69 height 90
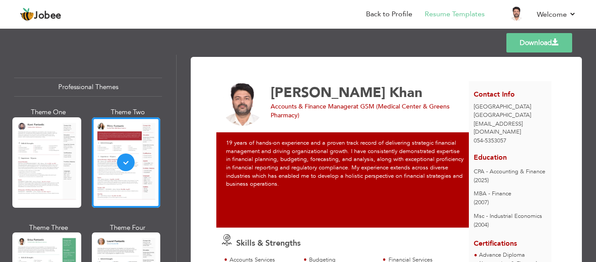
scroll to position [106, 0]
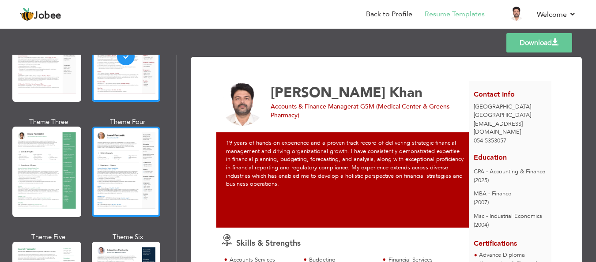
click at [119, 176] on div at bounding box center [126, 172] width 69 height 90
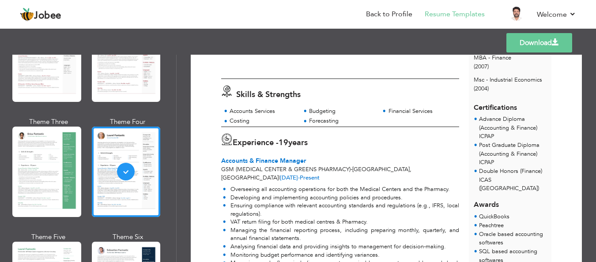
scroll to position [212, 0]
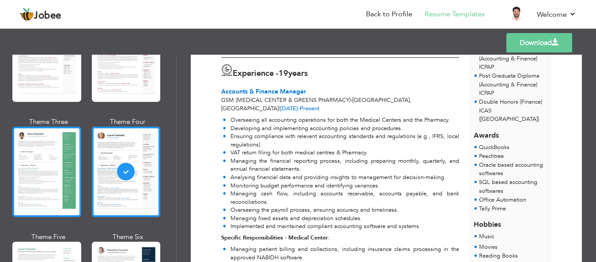
click at [48, 161] on div at bounding box center [46, 172] width 69 height 90
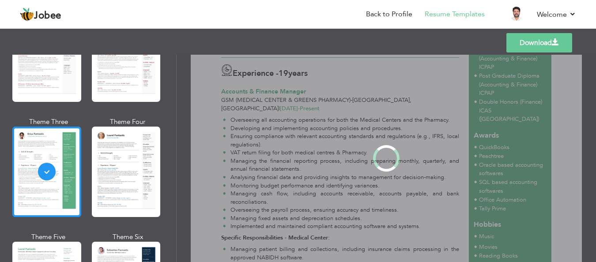
scroll to position [0, 0]
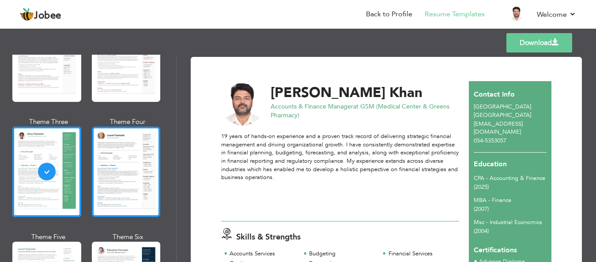
click at [122, 160] on div at bounding box center [126, 172] width 69 height 90
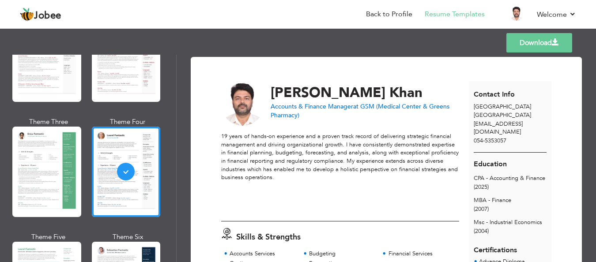
click at [553, 44] on span at bounding box center [555, 42] width 7 height 7
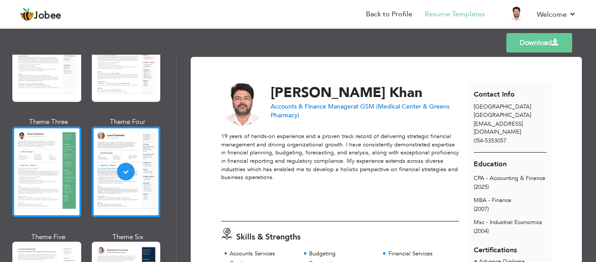
click at [55, 144] on div at bounding box center [46, 172] width 69 height 90
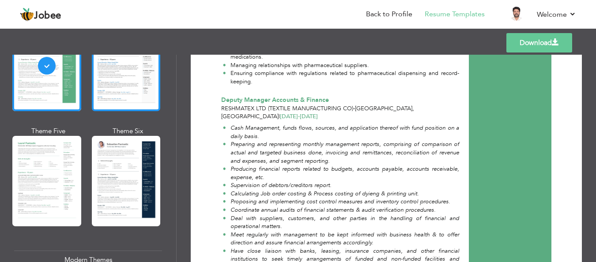
scroll to position [265, 0]
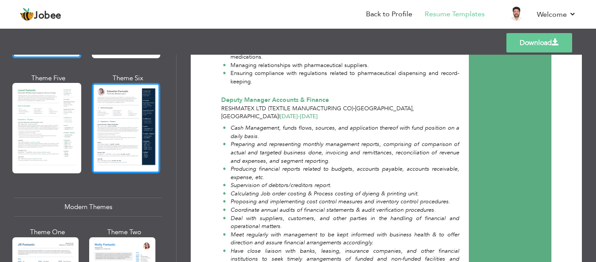
click at [115, 125] on div at bounding box center [126, 128] width 69 height 90
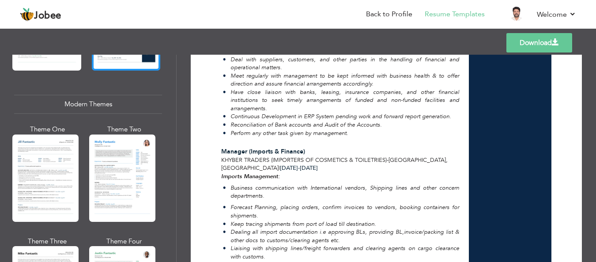
scroll to position [424, 0]
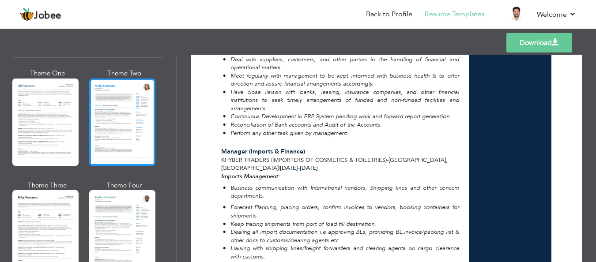
click at [138, 106] on div at bounding box center [122, 122] width 66 height 87
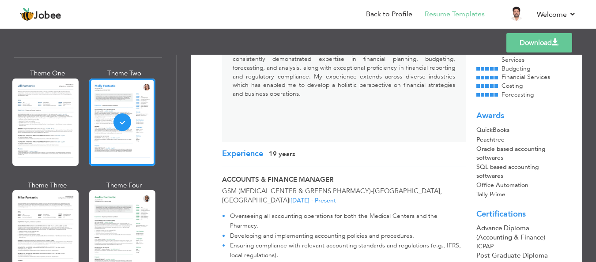
scroll to position [0, 0]
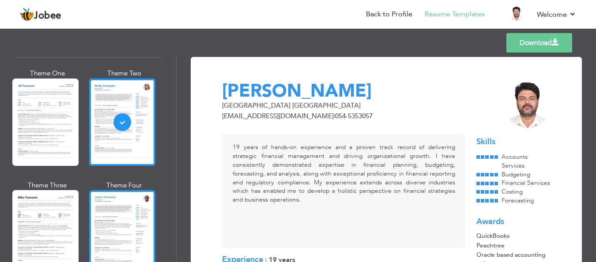
click at [123, 192] on div at bounding box center [122, 233] width 66 height 87
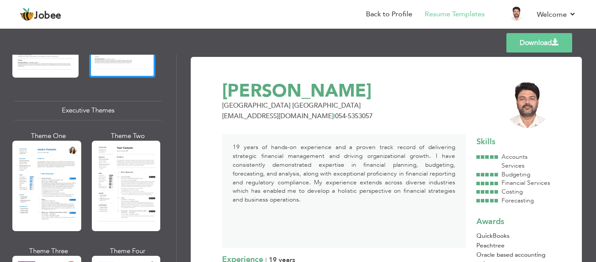
scroll to position [636, 0]
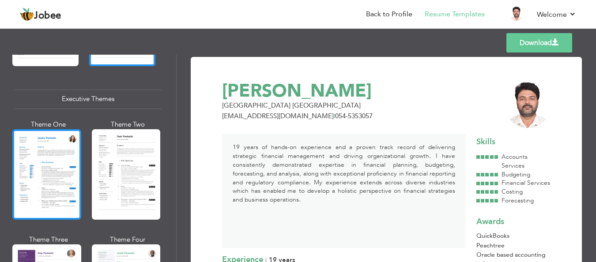
click at [51, 155] on div at bounding box center [46, 174] width 69 height 90
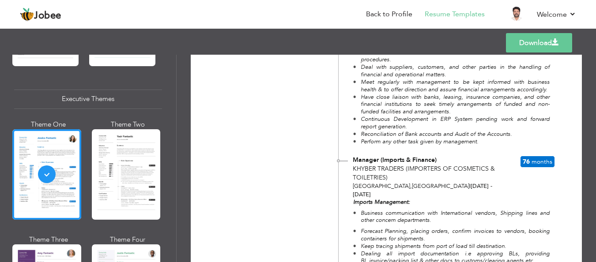
scroll to position [848, 0]
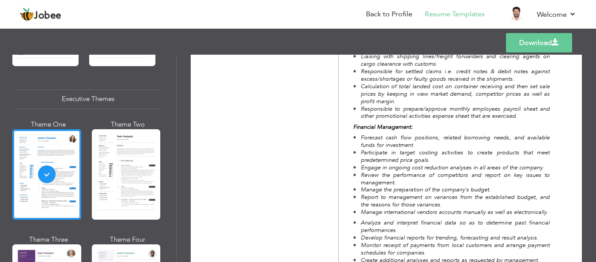
click at [551, 41] on link "Download" at bounding box center [539, 42] width 66 height 19
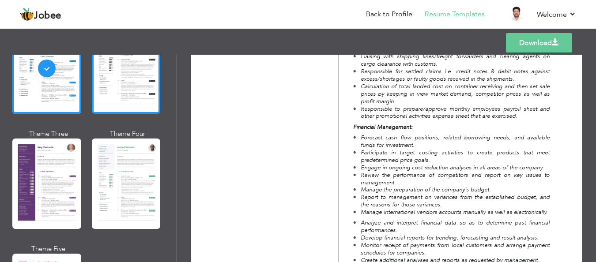
scroll to position [795, 0]
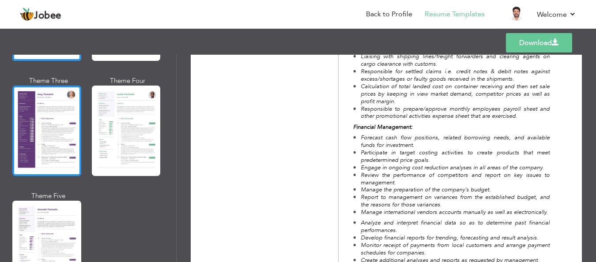
click at [50, 113] on div at bounding box center [46, 131] width 69 height 90
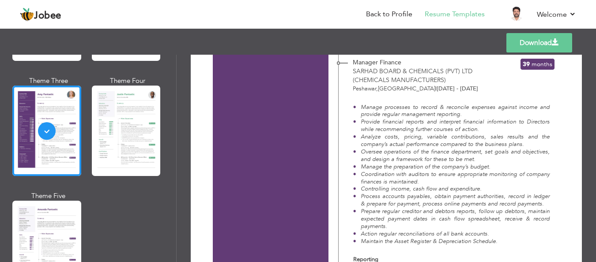
scroll to position [1165, 0]
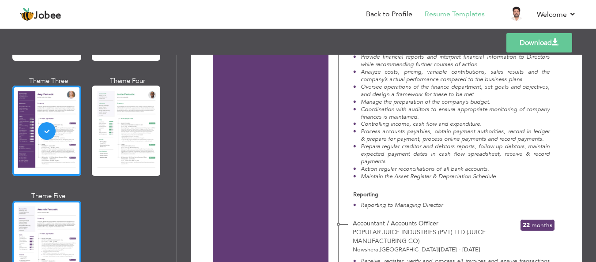
click at [46, 201] on div at bounding box center [46, 246] width 69 height 90
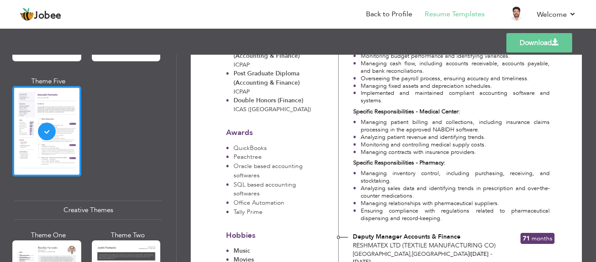
scroll to position [954, 0]
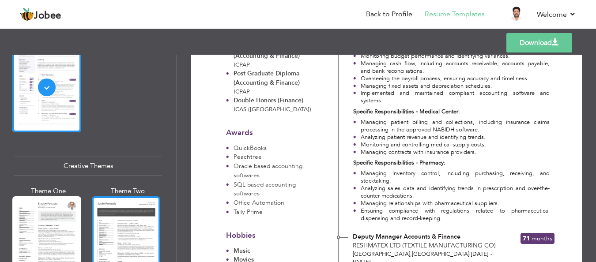
click at [123, 205] on div at bounding box center [126, 241] width 69 height 90
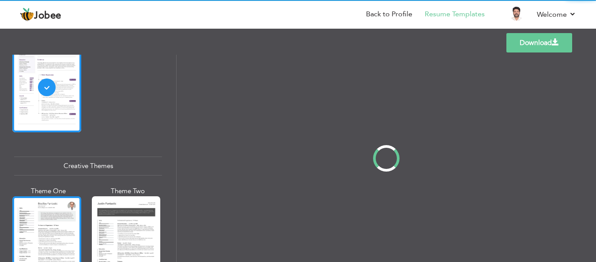
scroll to position [0, 0]
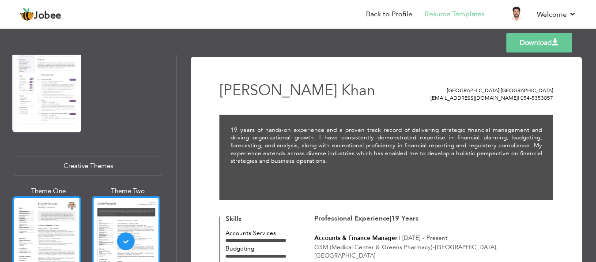
click at [43, 199] on div at bounding box center [46, 241] width 69 height 90
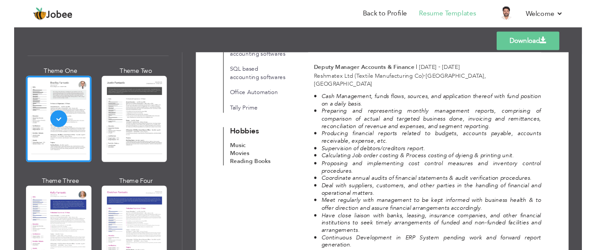
scroll to position [1112, 0]
